Goal: Task Accomplishment & Management: Manage account settings

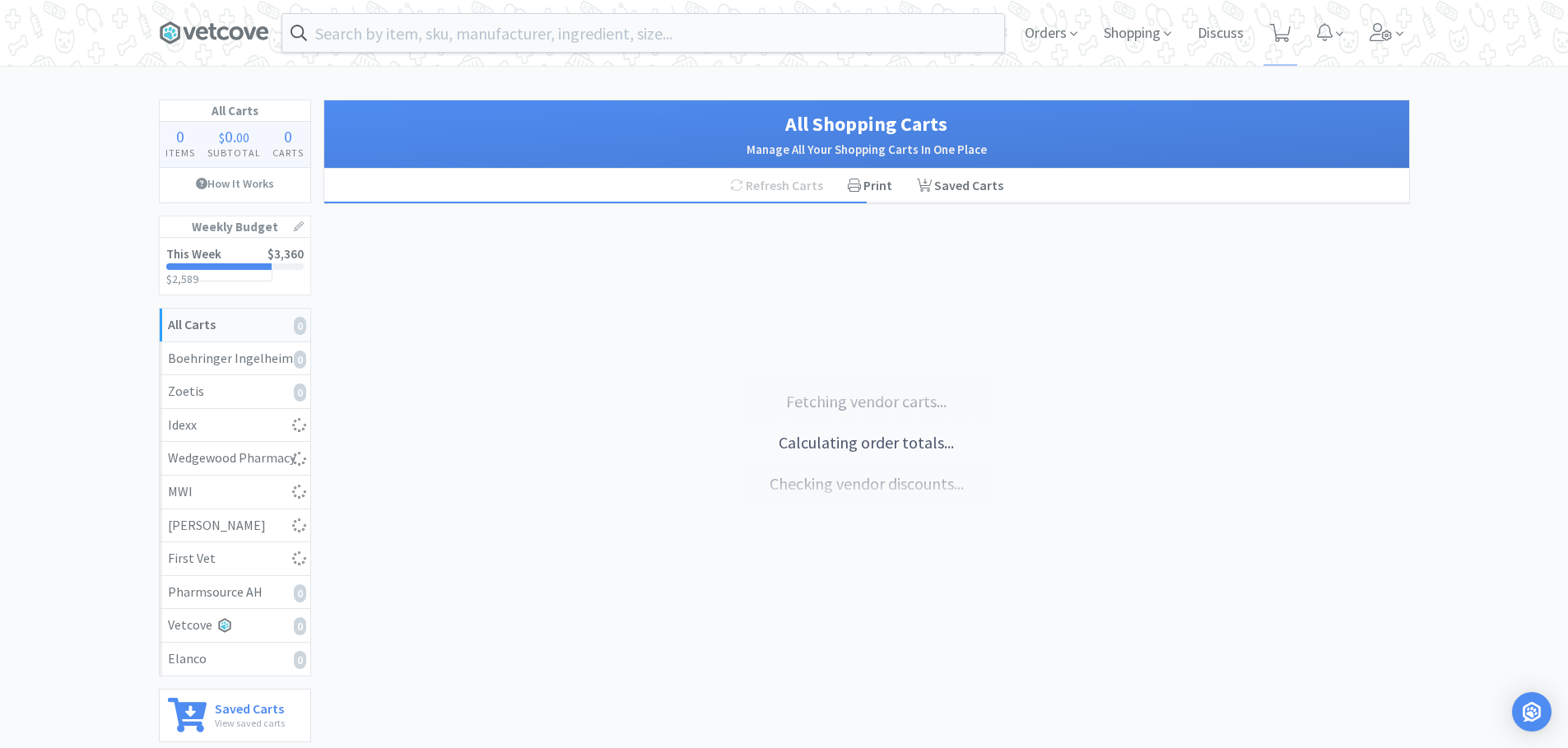
select select "1"
select select "2"
select select "6"
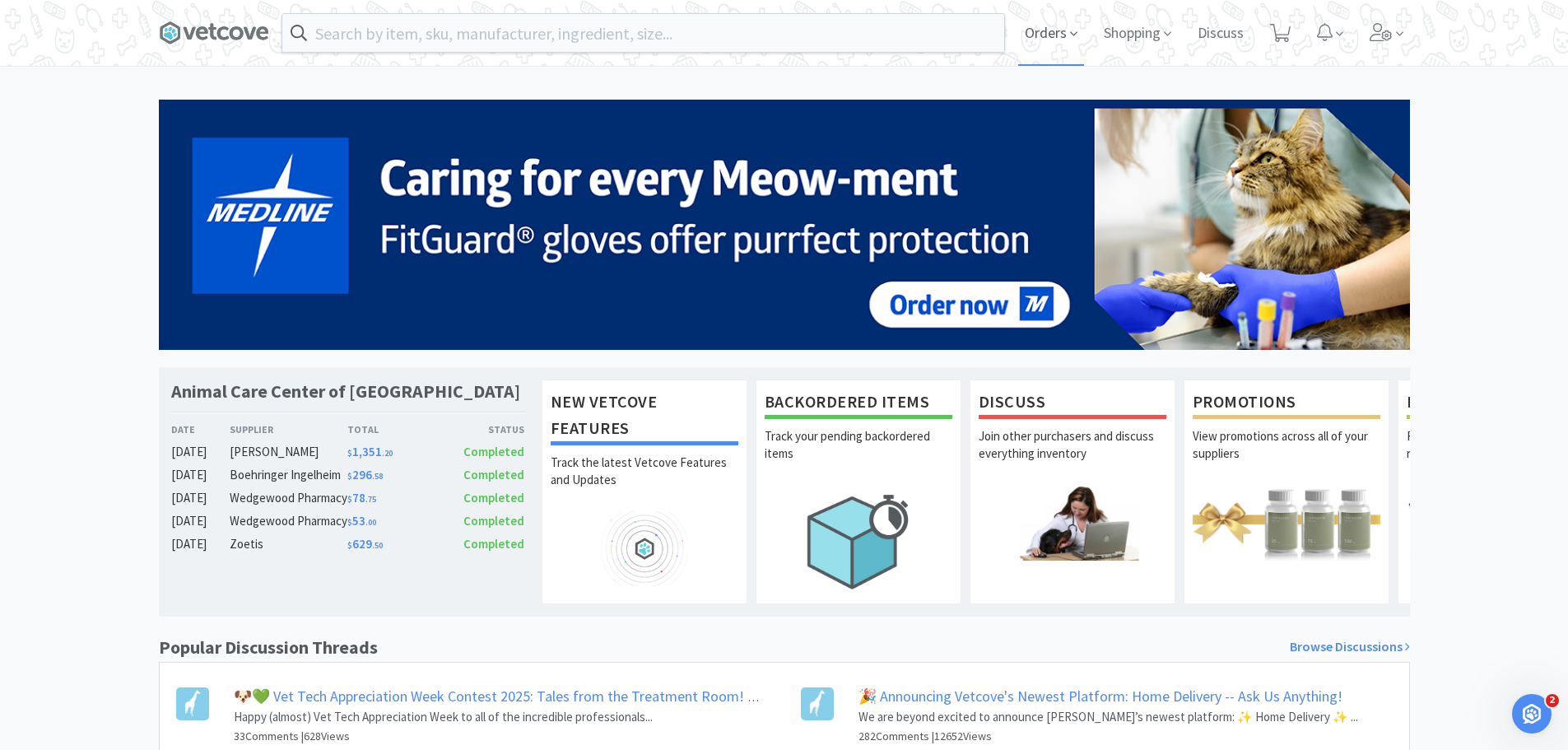
click at [1059, 29] on span "Orders" at bounding box center [1051, 33] width 66 height 66
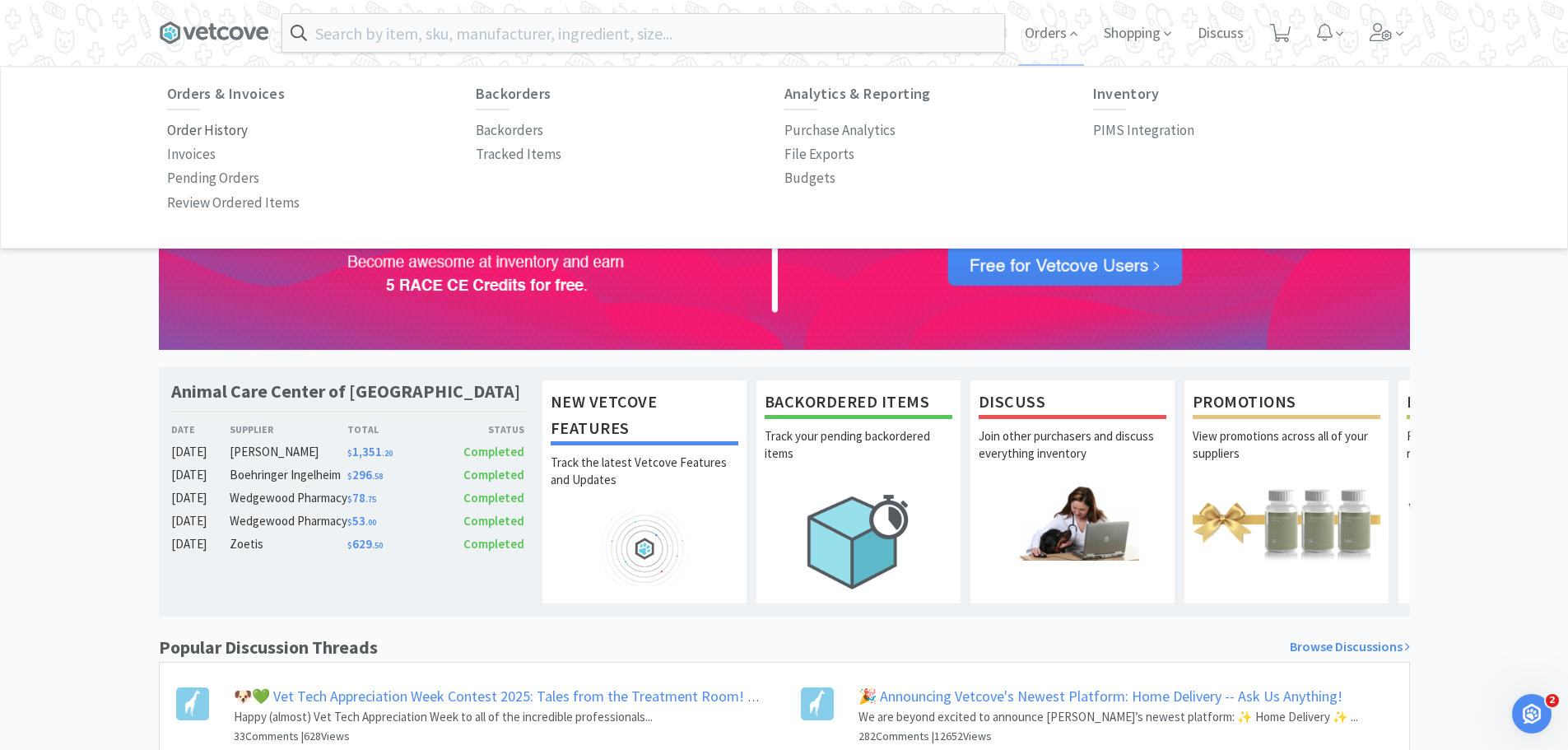
click at [211, 130] on p "Order History" at bounding box center [207, 131] width 81 height 22
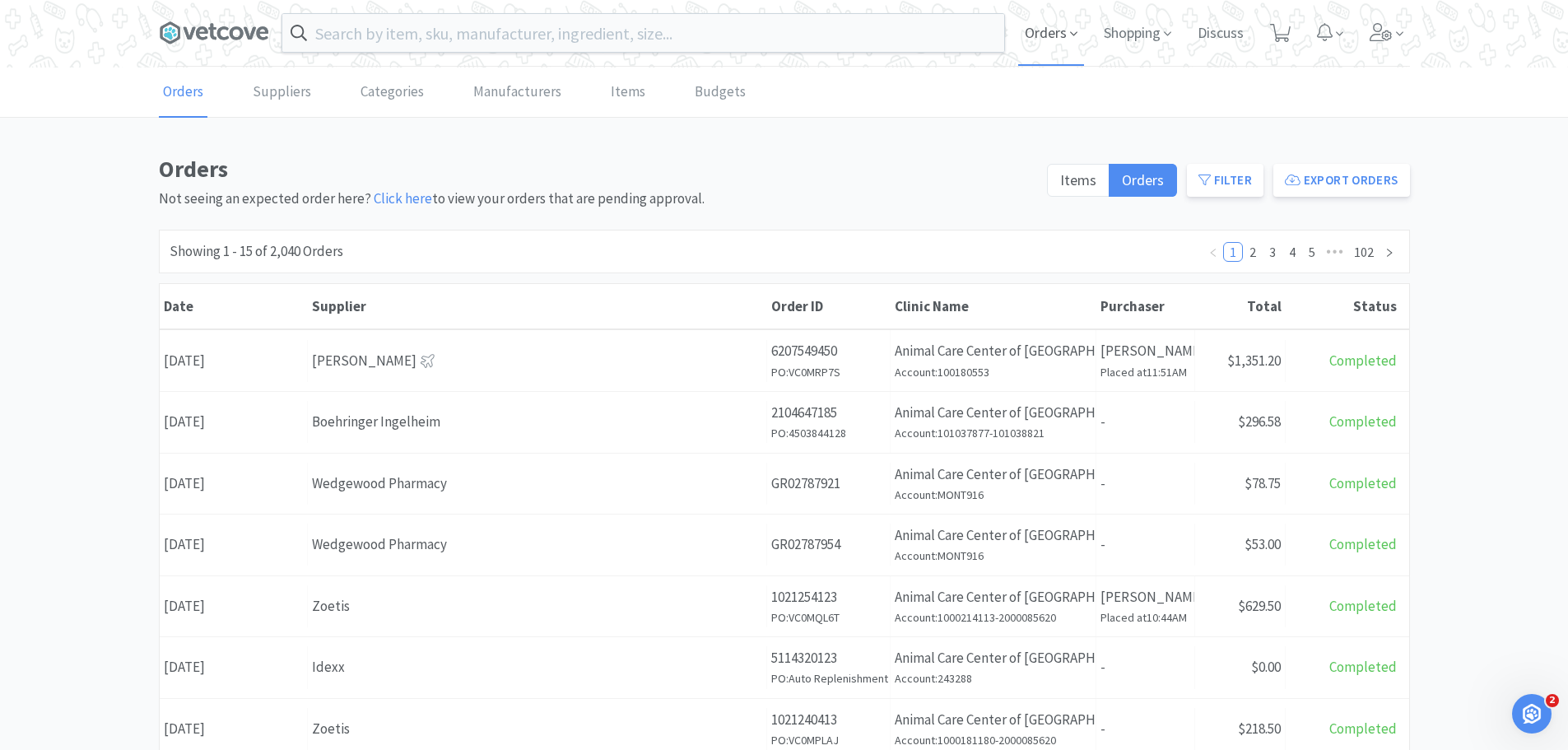
click at [1064, 35] on span "Orders" at bounding box center [1051, 33] width 66 height 66
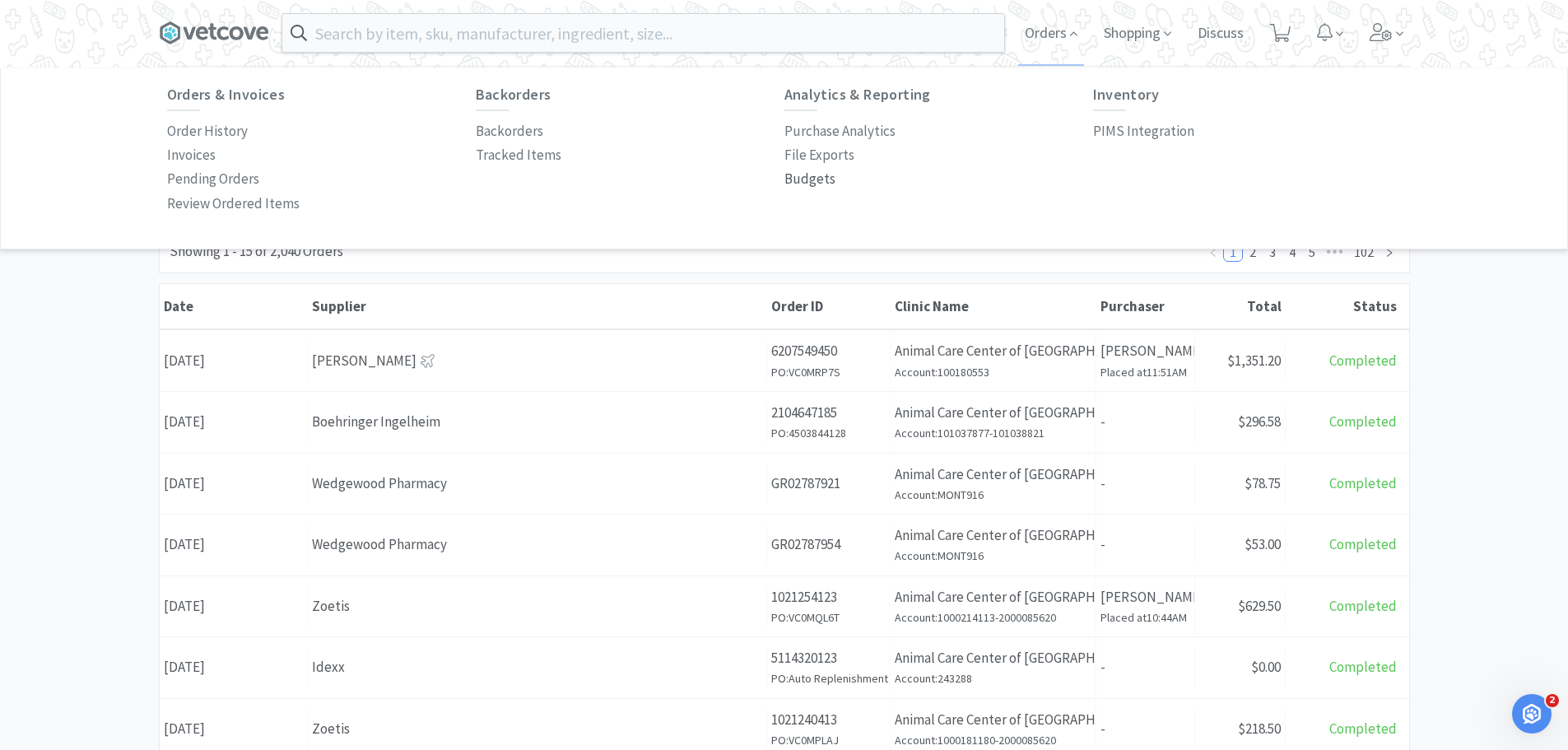
click at [809, 173] on p "Budgets" at bounding box center [809, 179] width 51 height 22
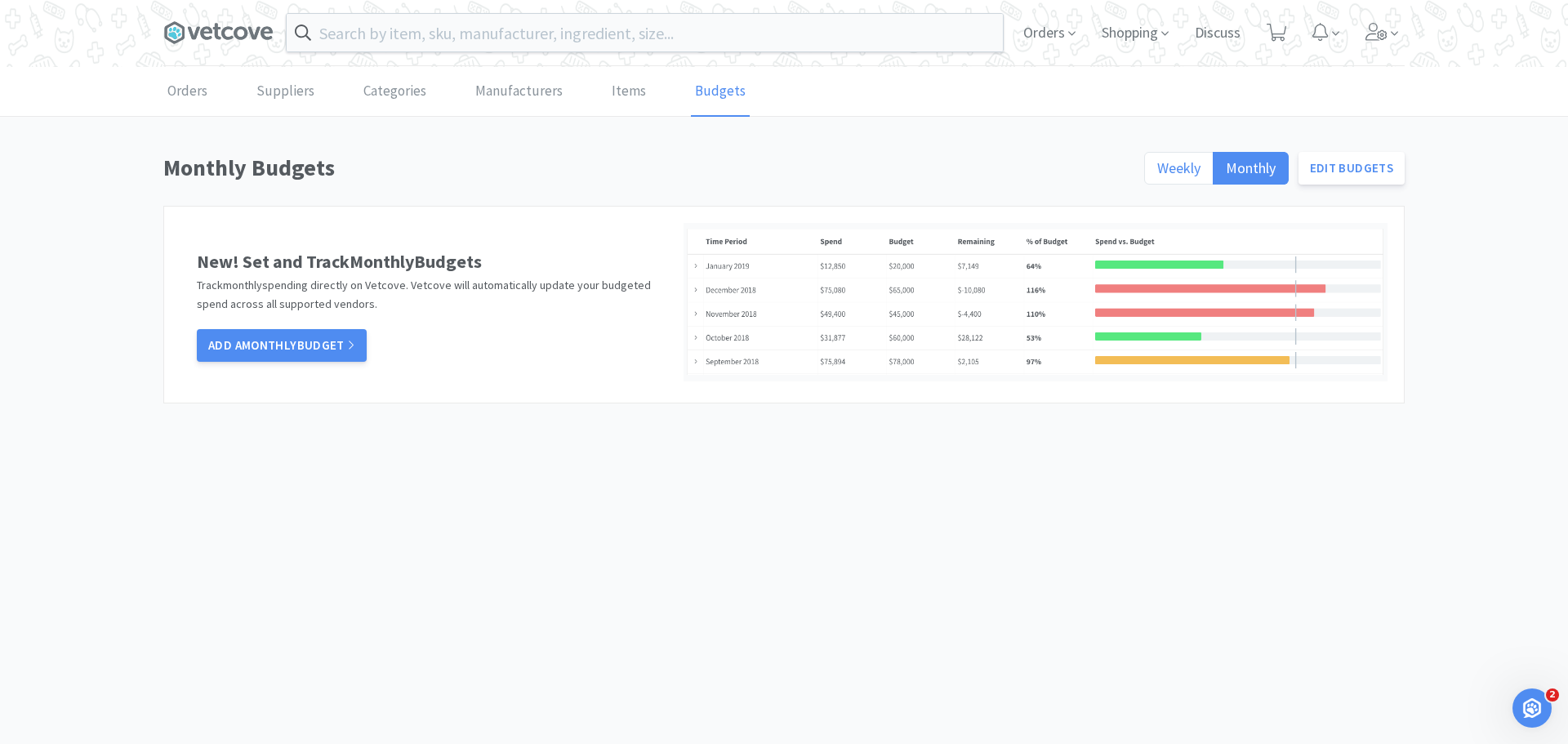
click at [1162, 172] on span "Weekly" at bounding box center [1178, 168] width 43 height 19
click at [1157, 173] on input "Weekly" at bounding box center [1157, 173] width 0 height 0
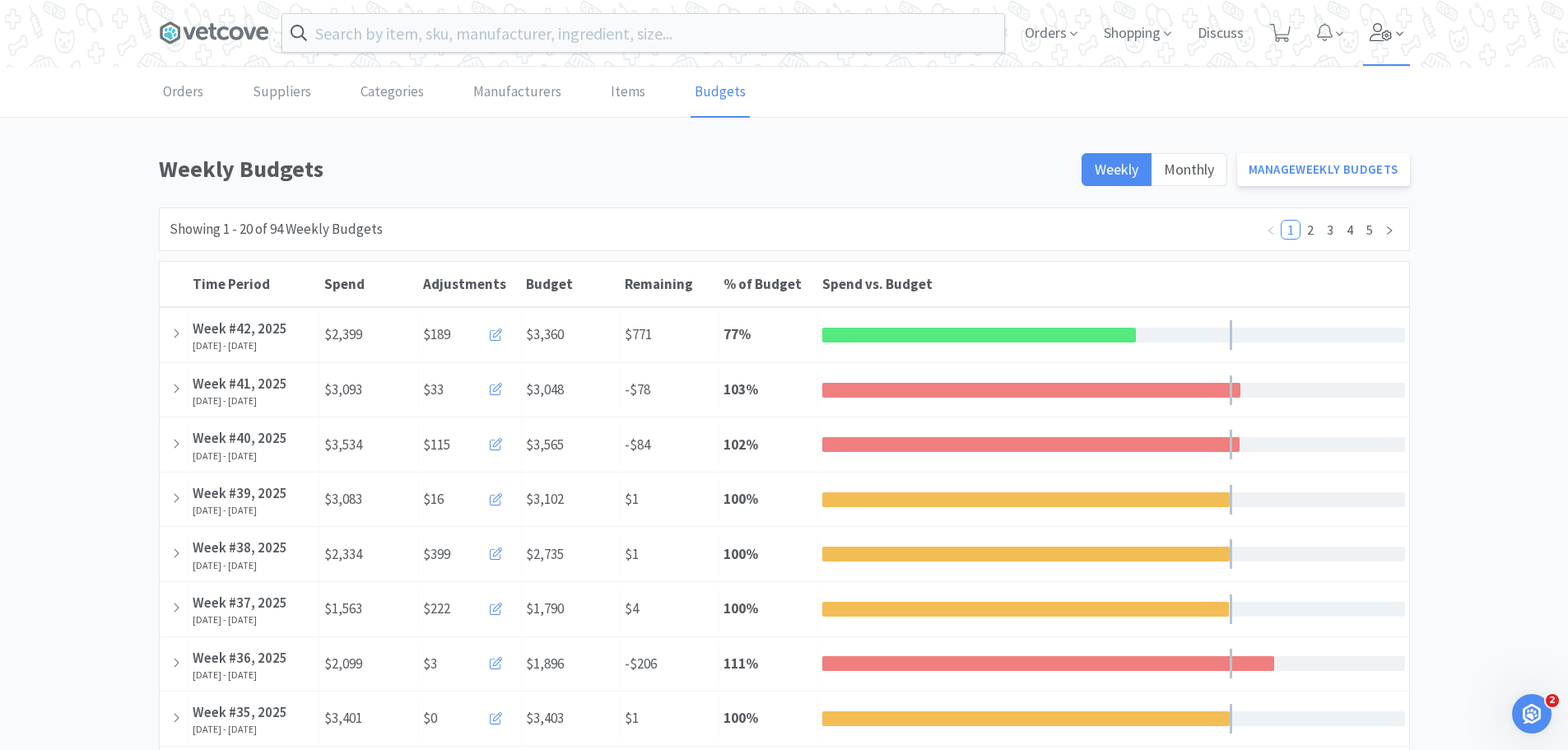
click at [1379, 28] on icon at bounding box center [1381, 32] width 23 height 18
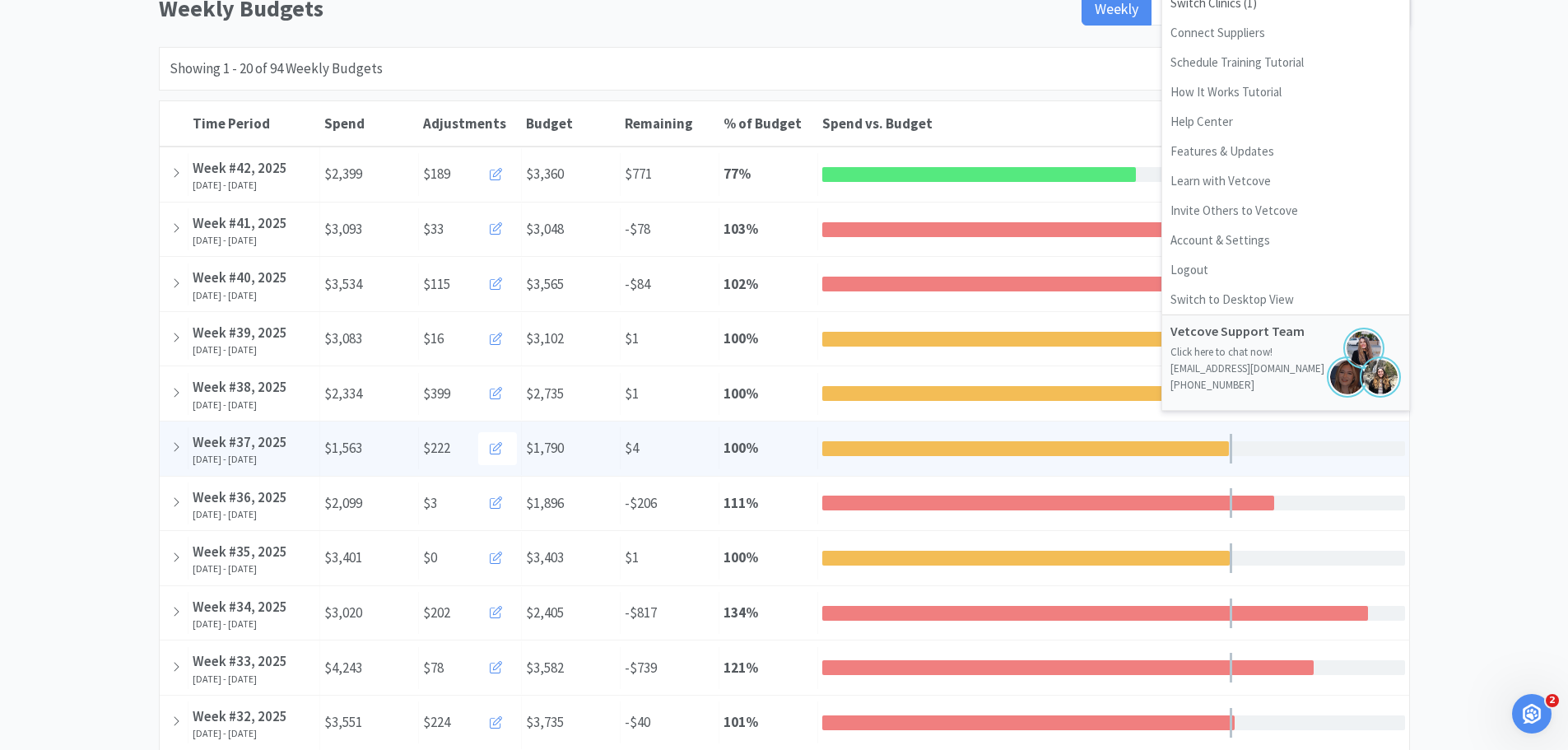
scroll to position [165, 0]
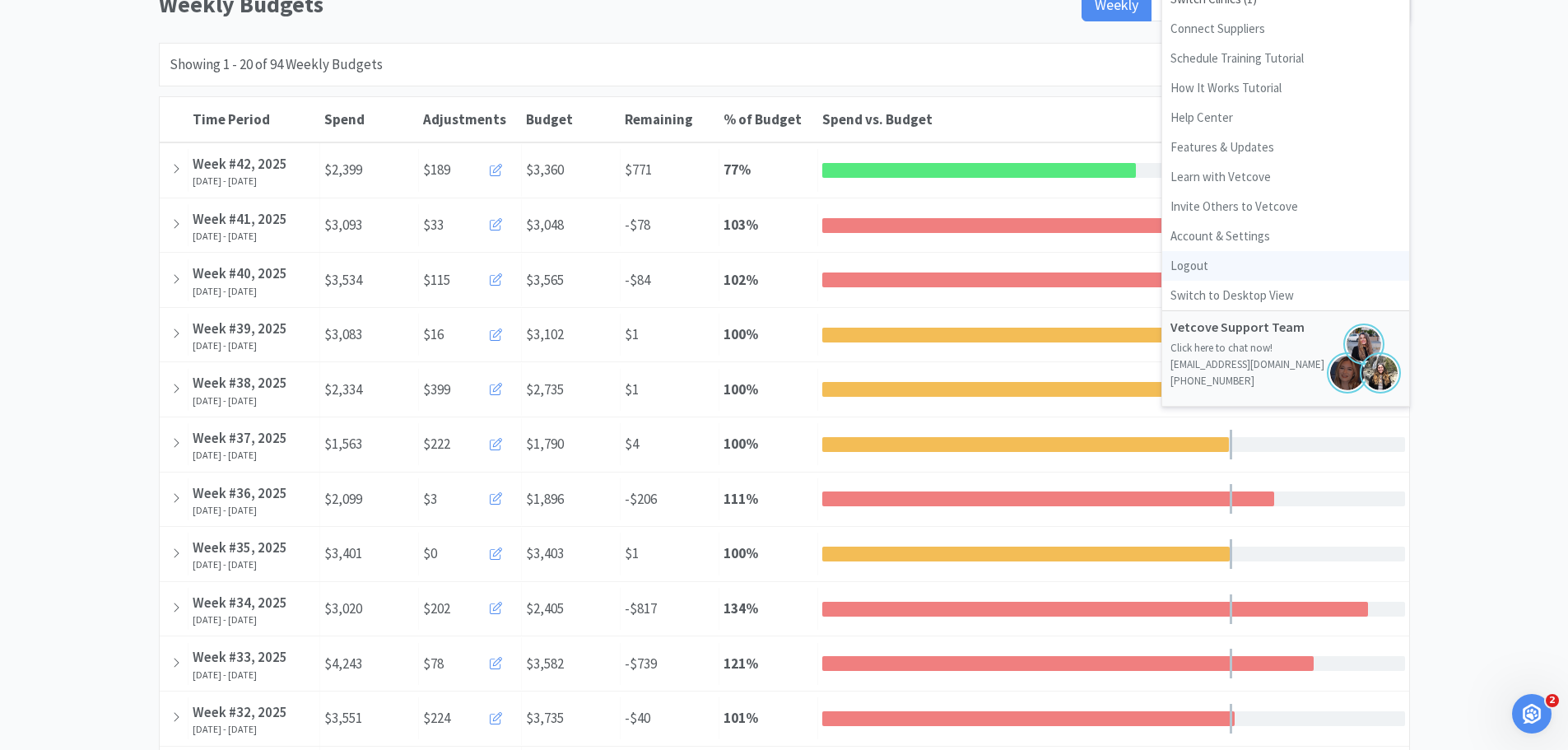
click at [1184, 251] on link "Logout" at bounding box center [1284, 265] width 247 height 29
